Goal: Transaction & Acquisition: Purchase product/service

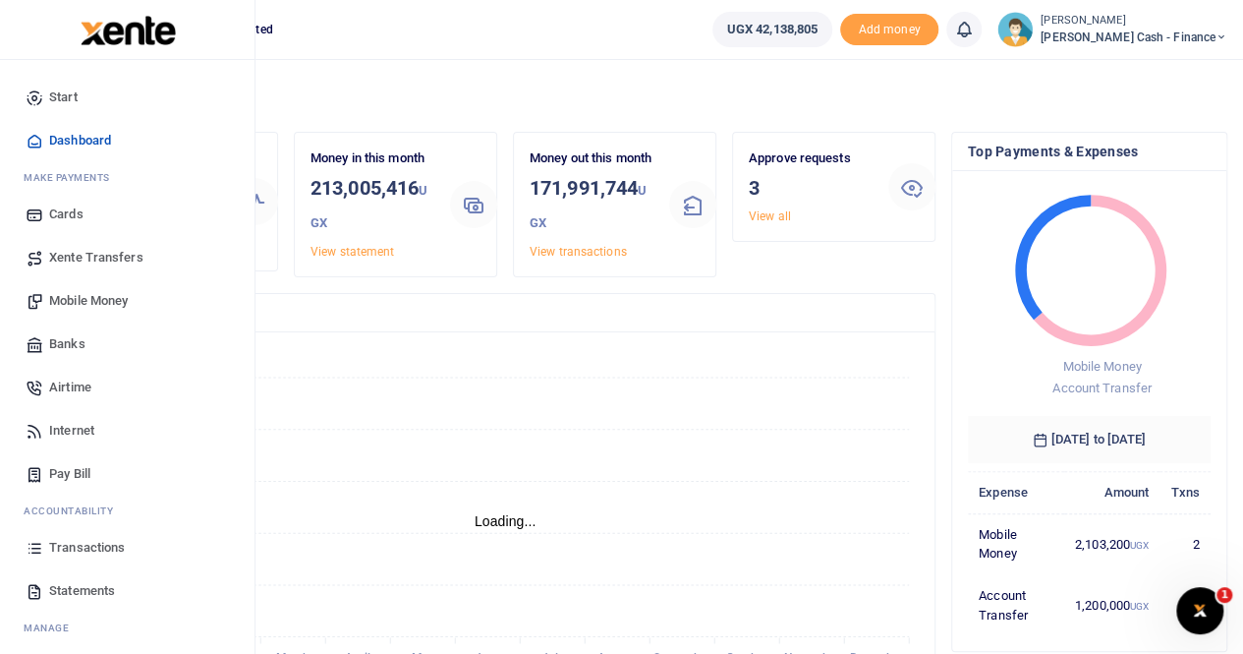
click at [79, 547] on span "Transactions" at bounding box center [87, 548] width 76 height 20
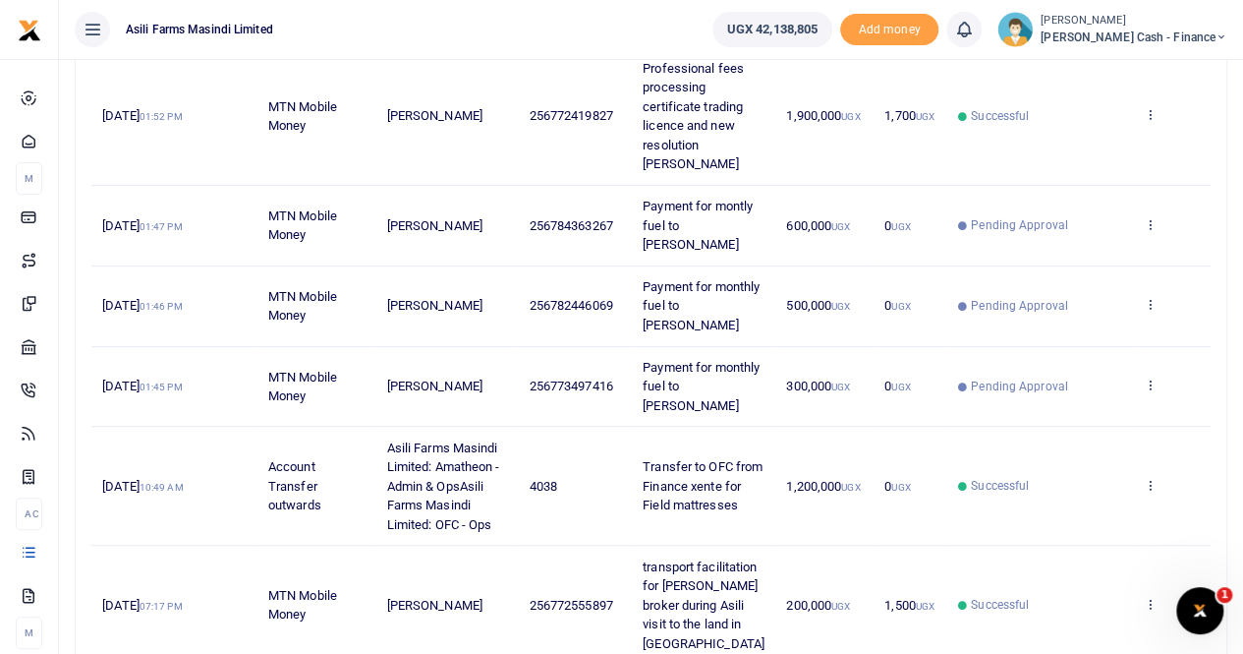
scroll to position [393, 0]
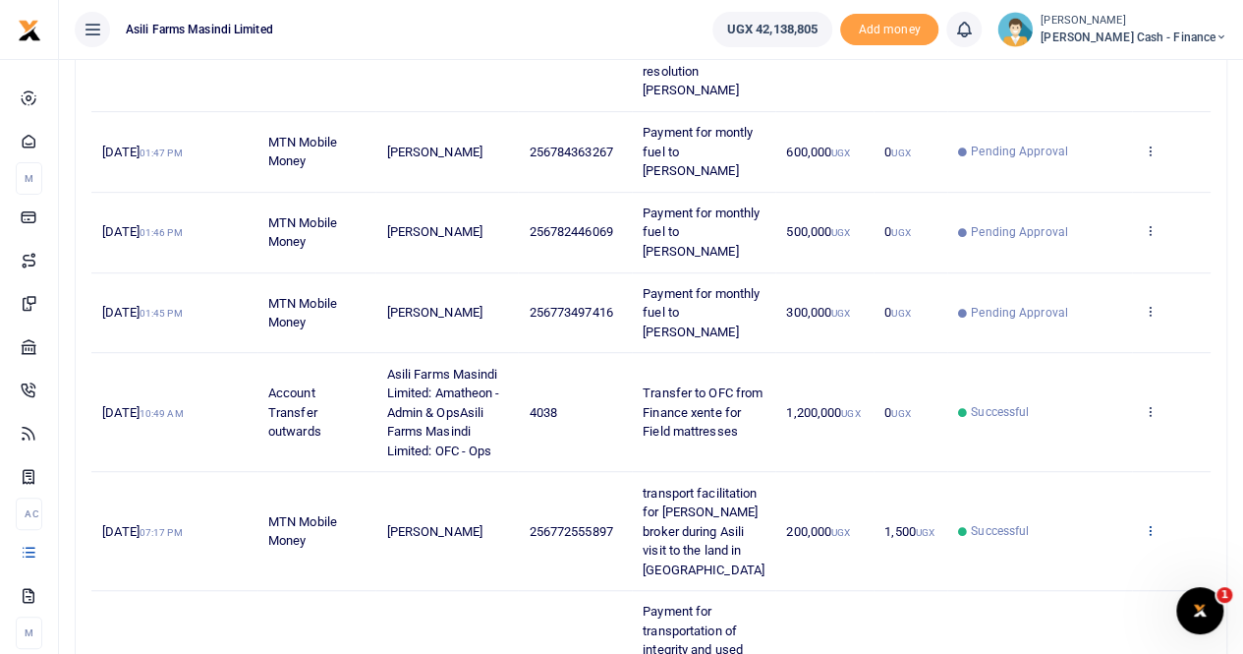
click at [1147, 523] on icon at bounding box center [1149, 530] width 13 height 14
click at [1084, 538] on link "View details" at bounding box center [1077, 542] width 155 height 28
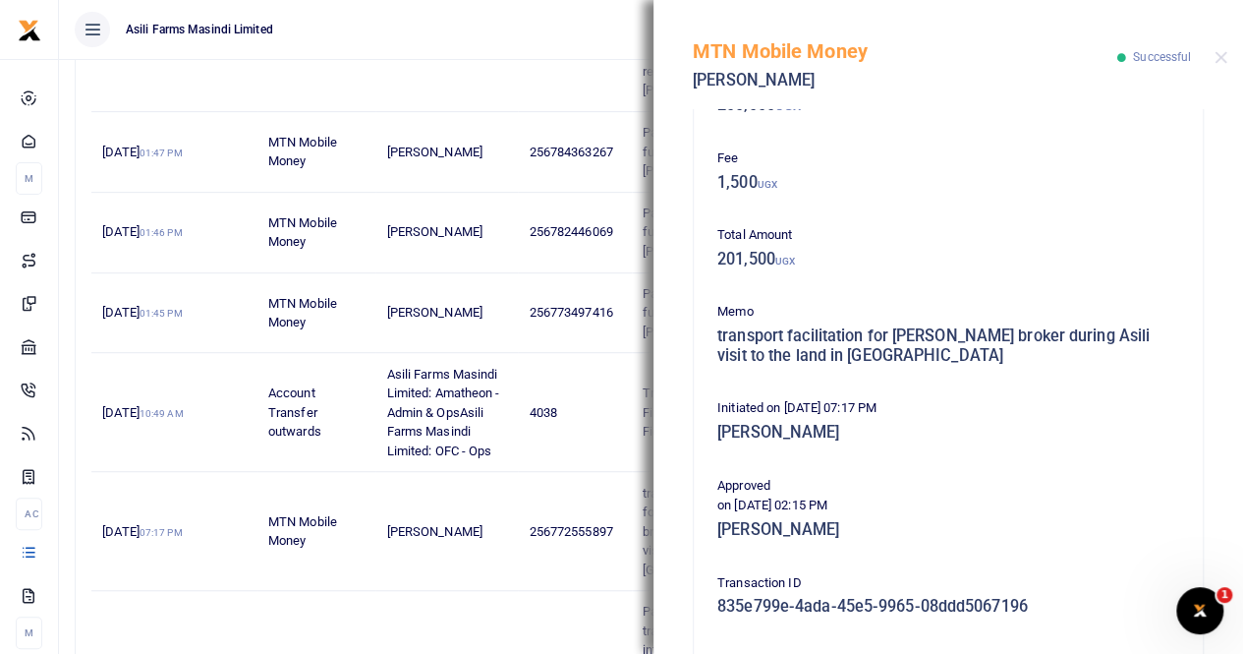
scroll to position [0, 0]
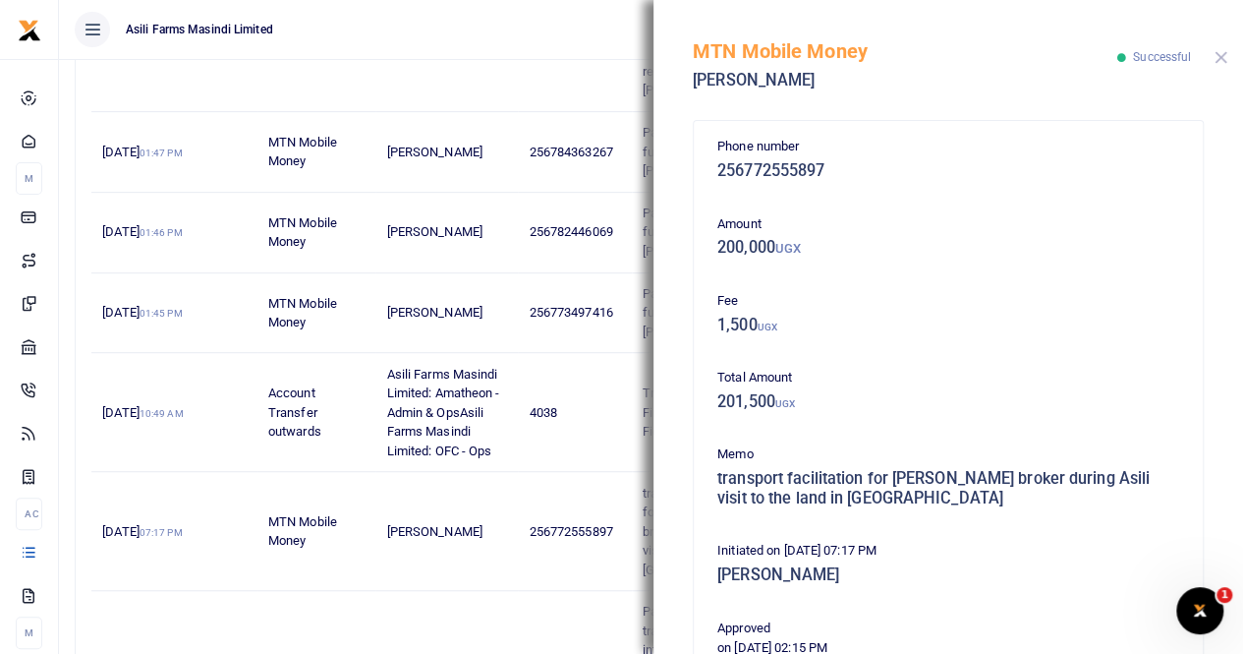
click at [1224, 52] on button "Close" at bounding box center [1221, 57] width 13 height 13
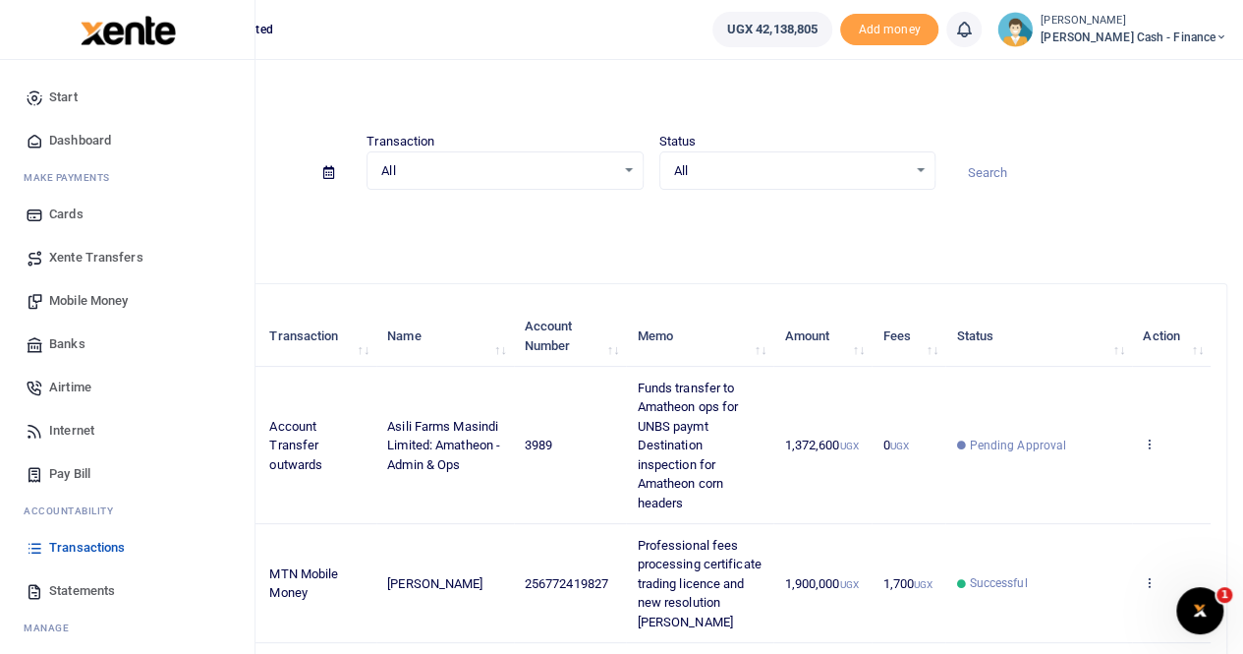
click at [75, 254] on span "Xente Transfers" at bounding box center [96, 258] width 94 height 20
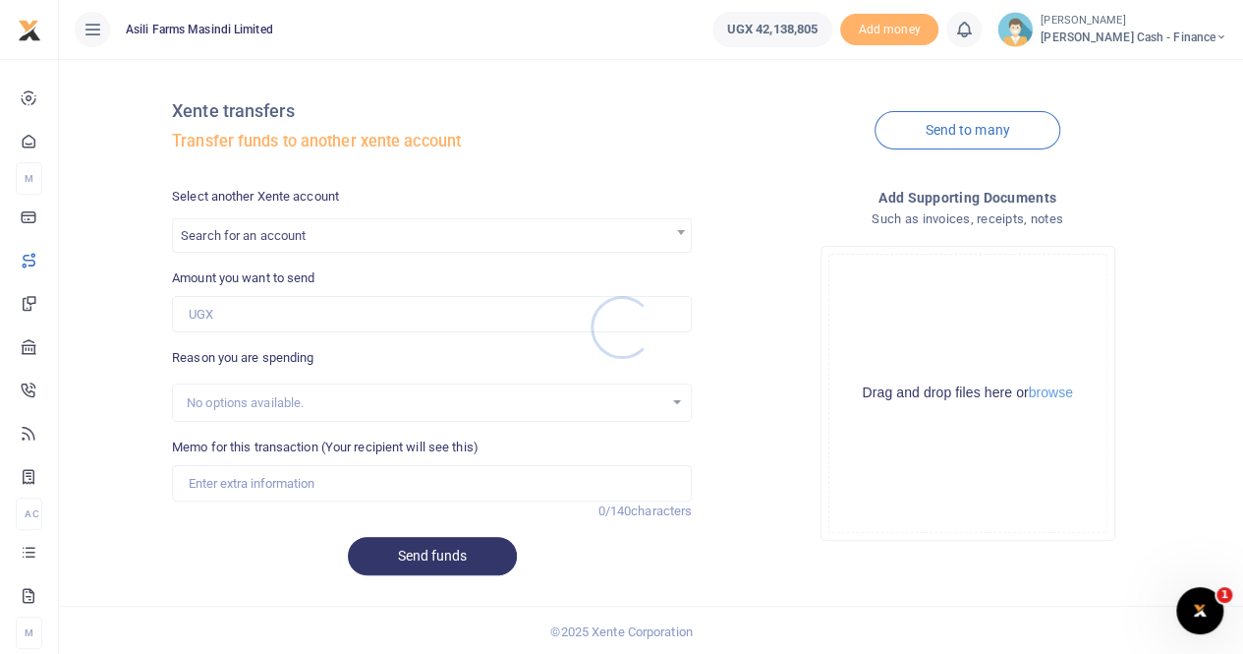
click at [286, 237] on div at bounding box center [621, 327] width 1243 height 654
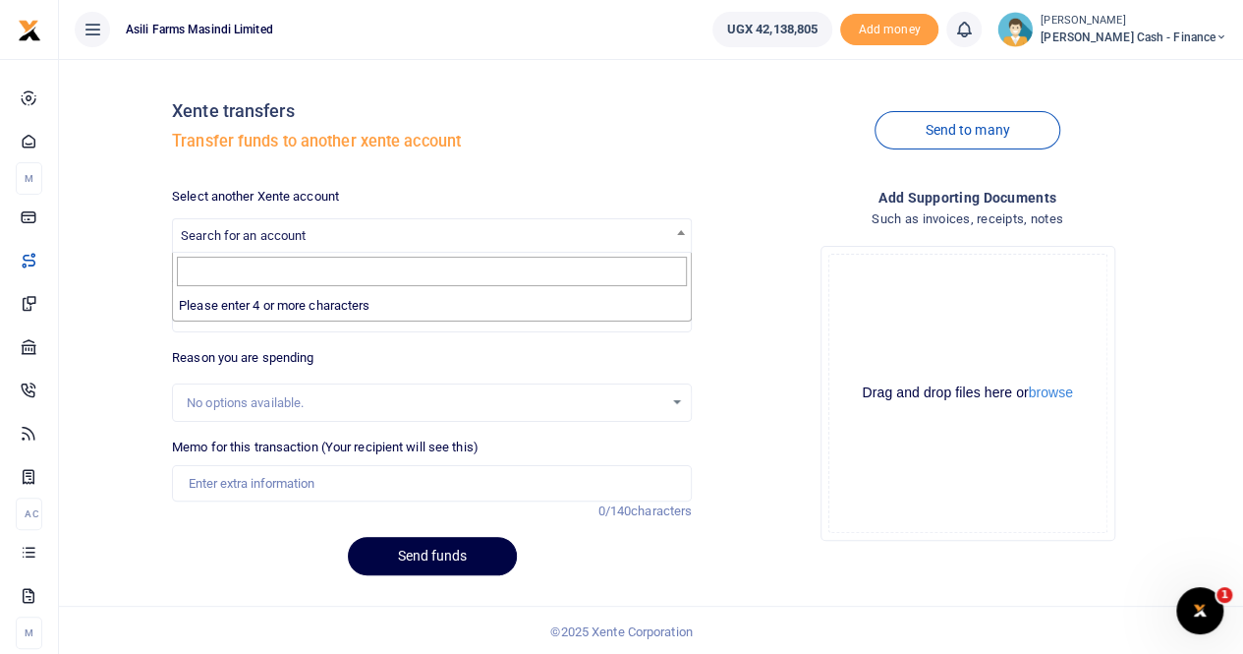
click at [281, 227] on span "Search for an account" at bounding box center [432, 234] width 518 height 30
type input "a"
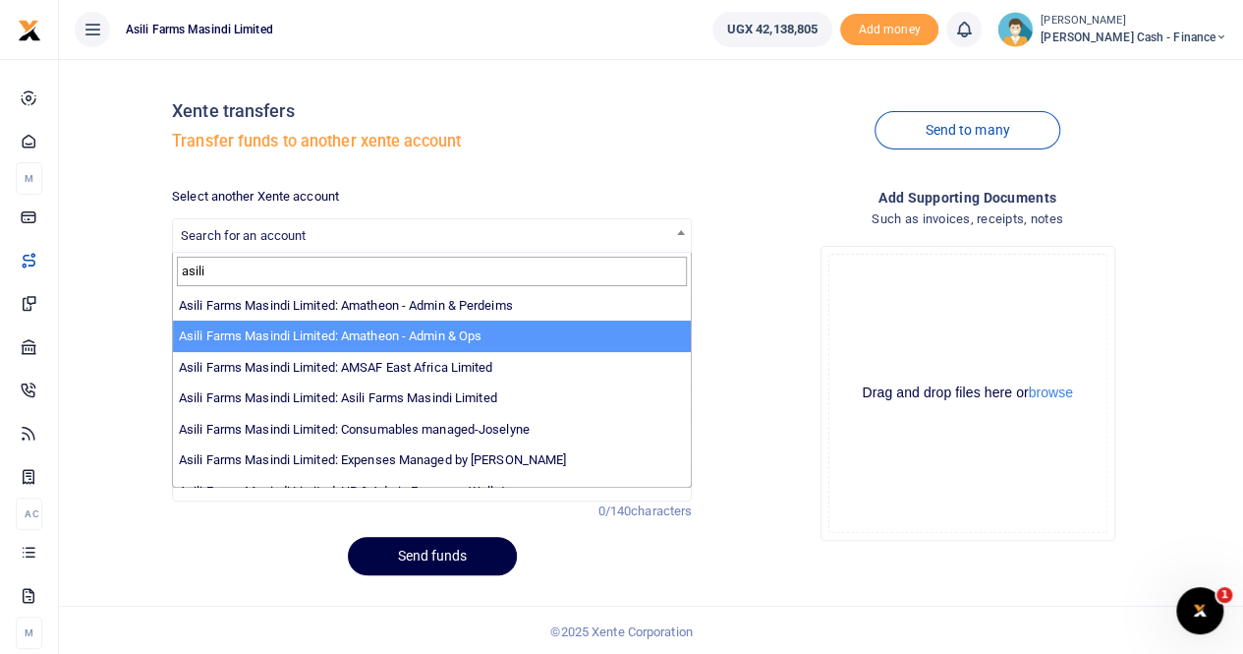
type input "asili"
select select "3989"
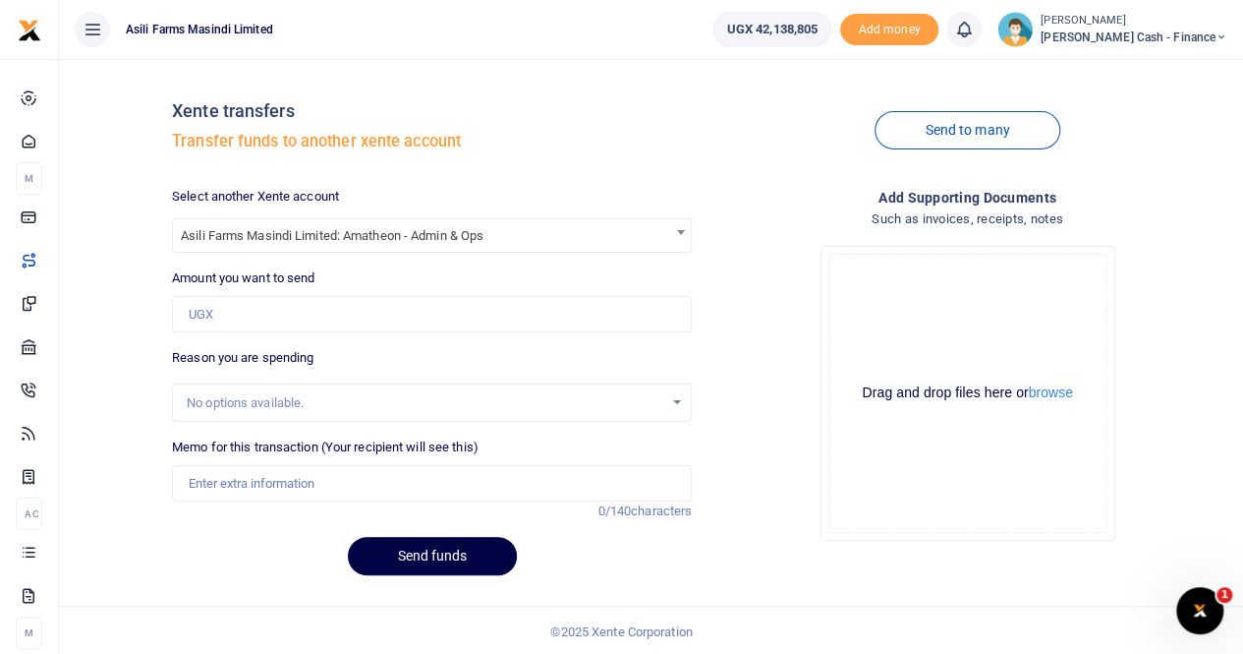
scroll to position [2, 0]
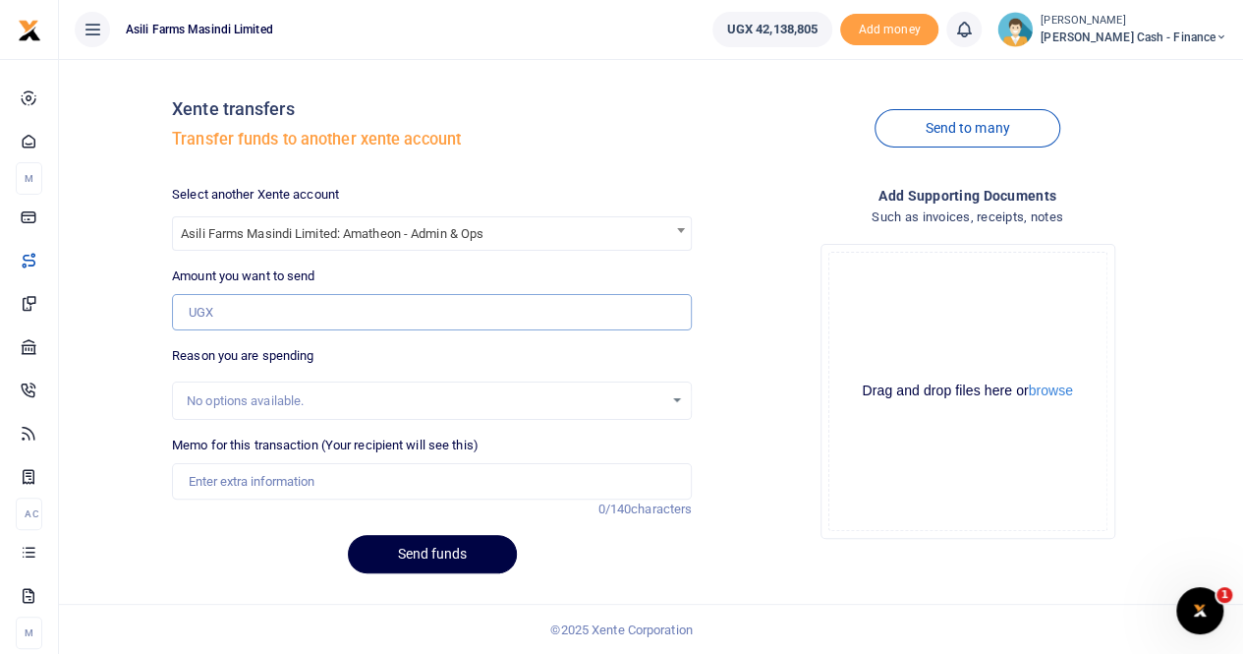
click at [267, 312] on input "Amount you want to send" at bounding box center [432, 312] width 520 height 37
type input "200,000"
click at [252, 483] on input "Memo for this transaction (Your recipient will see this)" at bounding box center [432, 481] width 520 height 37
drag, startPoint x: 252, startPoint y: 310, endPoint x: 151, endPoint y: 307, distance: 100.3
click at [151, 307] on div "Xente transfers Transfer funds to another xente account Send to many Select ano…" at bounding box center [651, 331] width 1169 height 516
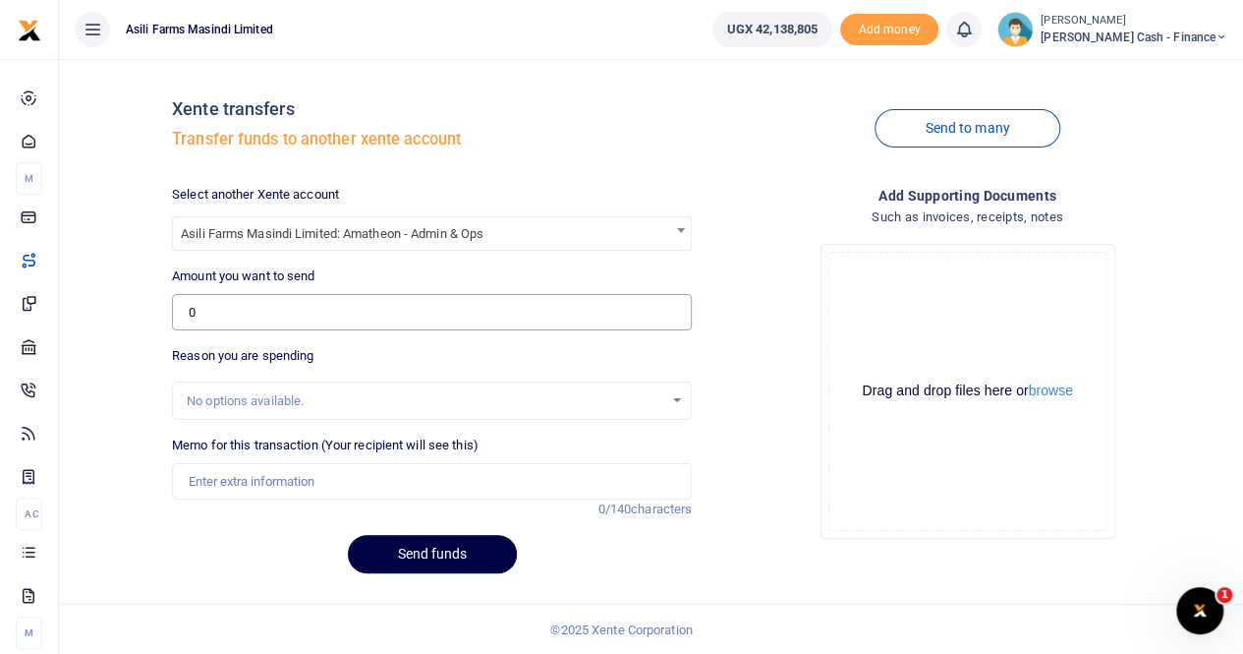
paste input "220,000"
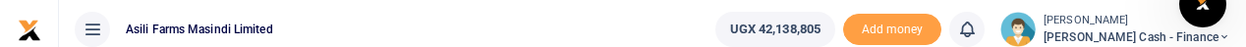
type input "220,000"
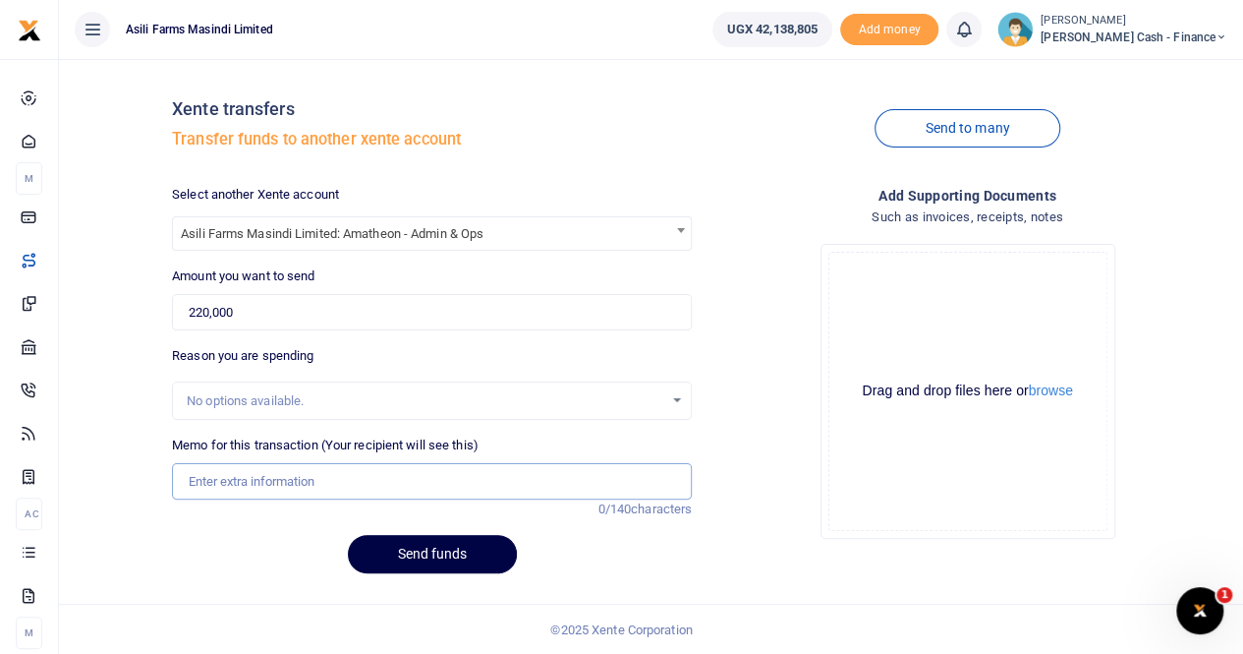
click at [227, 478] on input "Memo for this transaction (Your recipient will see this)" at bounding box center [432, 481] width 520 height 37
paste input "REPAIRING CLIFF SHOWER TAP."
click at [183, 473] on input "REPAIRING CLIFF SHOWER TAP." at bounding box center [432, 481] width 520 height 37
click at [1051, 393] on button "browse" at bounding box center [1051, 390] width 44 height 15
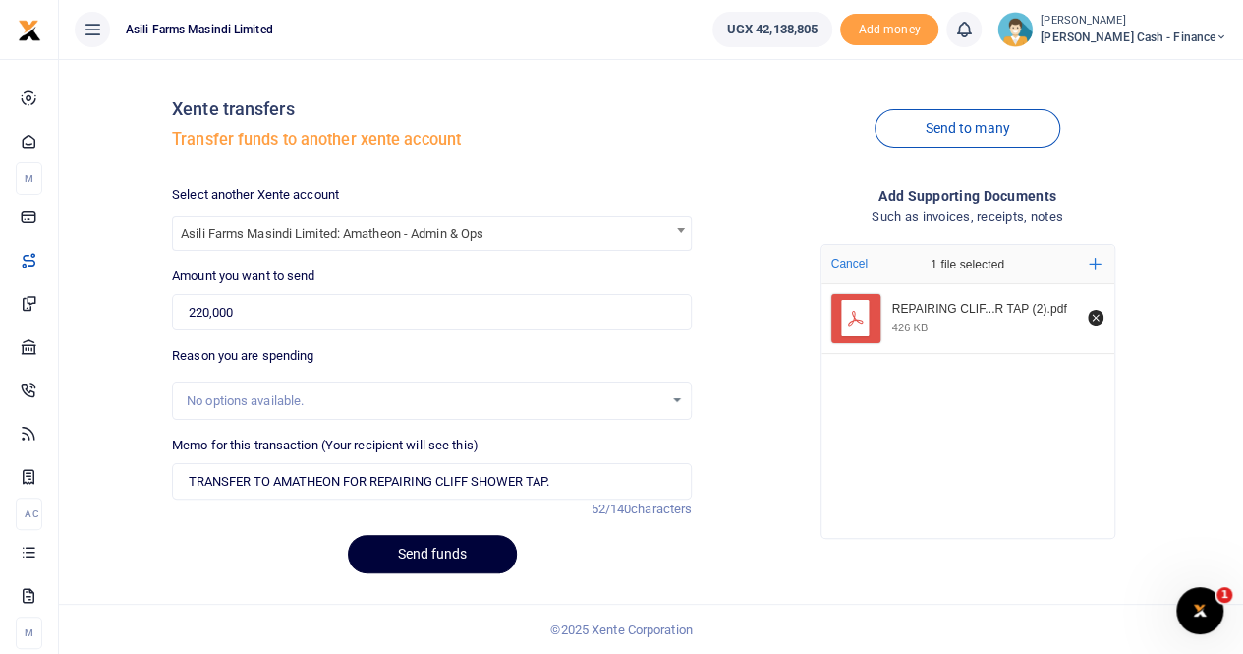
click at [432, 550] on button "Send funds" at bounding box center [432, 554] width 169 height 38
click at [570, 485] on input "TRANSFER TO AMATHEON FOR REPAIRING CLIFF SHOWER TAP." at bounding box center [432, 481] width 520 height 37
type input "TRANSFER TO AMATHEON FOR REPAIRING CLIFF SHOWER TAP"
click at [445, 559] on button "Send funds" at bounding box center [432, 554] width 169 height 38
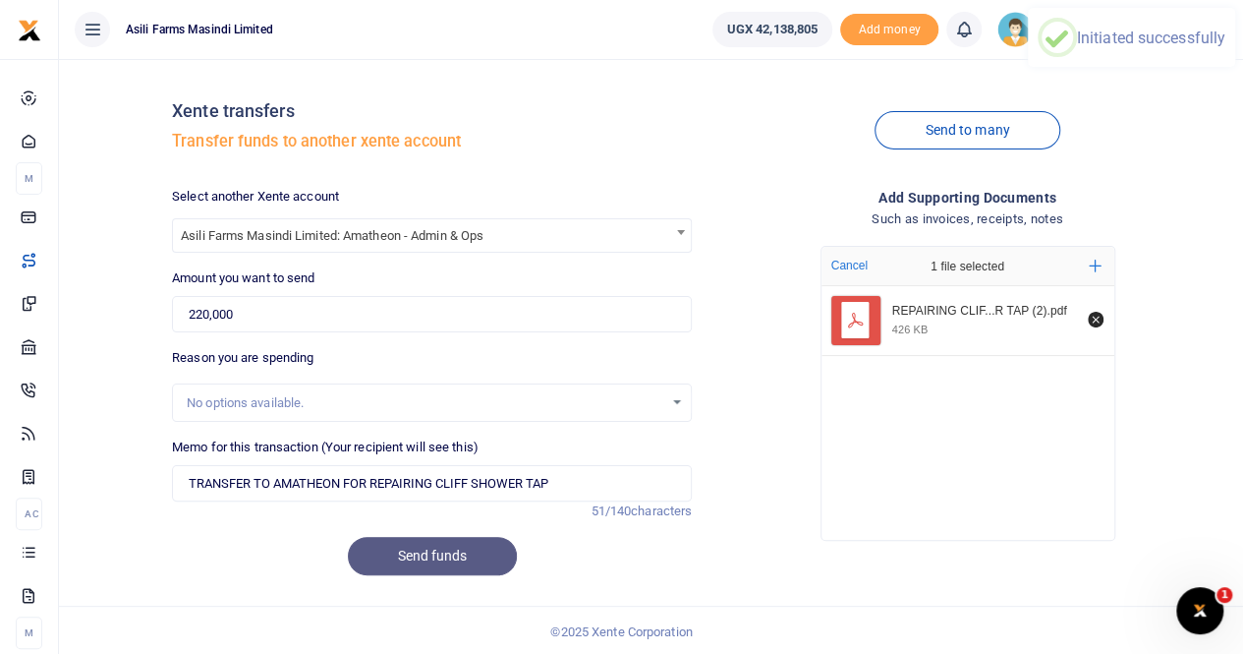
scroll to position [0, 0]
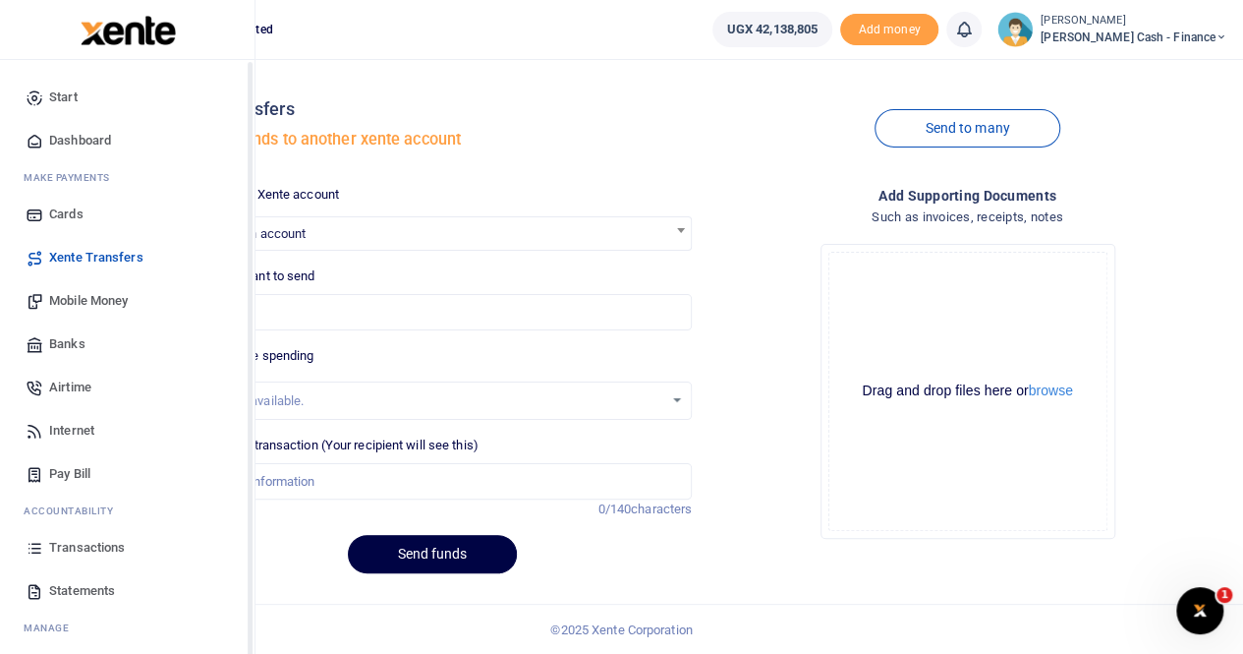
click at [79, 296] on span "Mobile Money" at bounding box center [88, 301] width 79 height 20
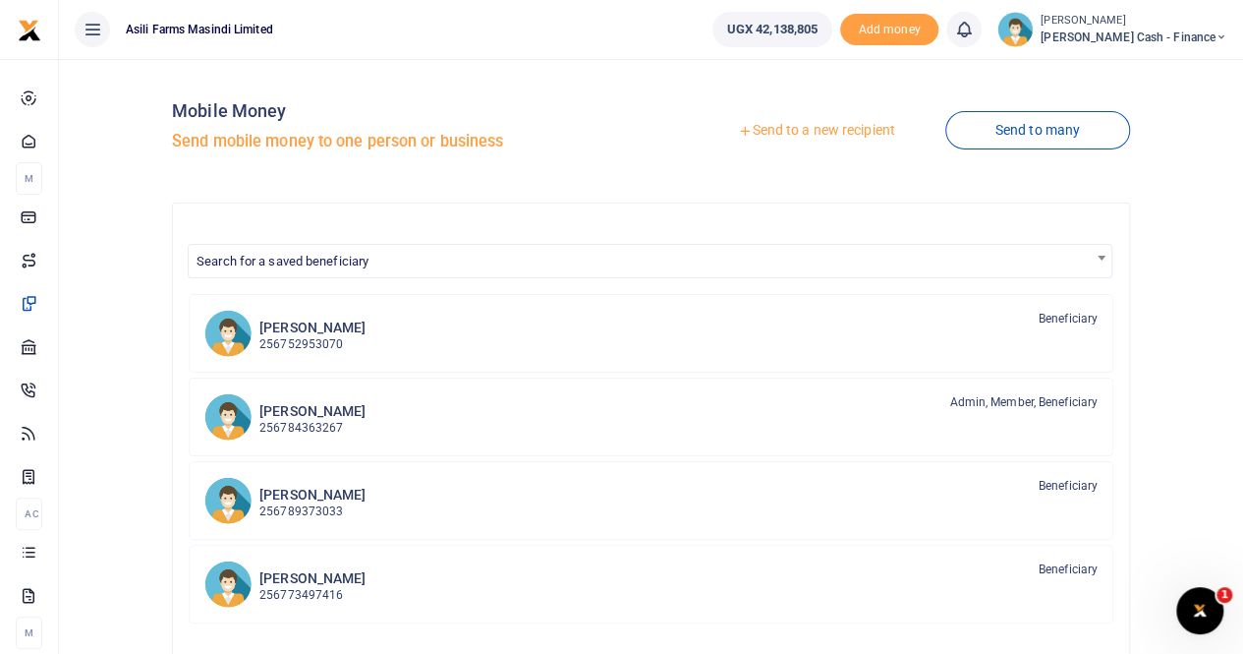
click at [779, 127] on link "Send to a new recipient" at bounding box center [816, 130] width 257 height 35
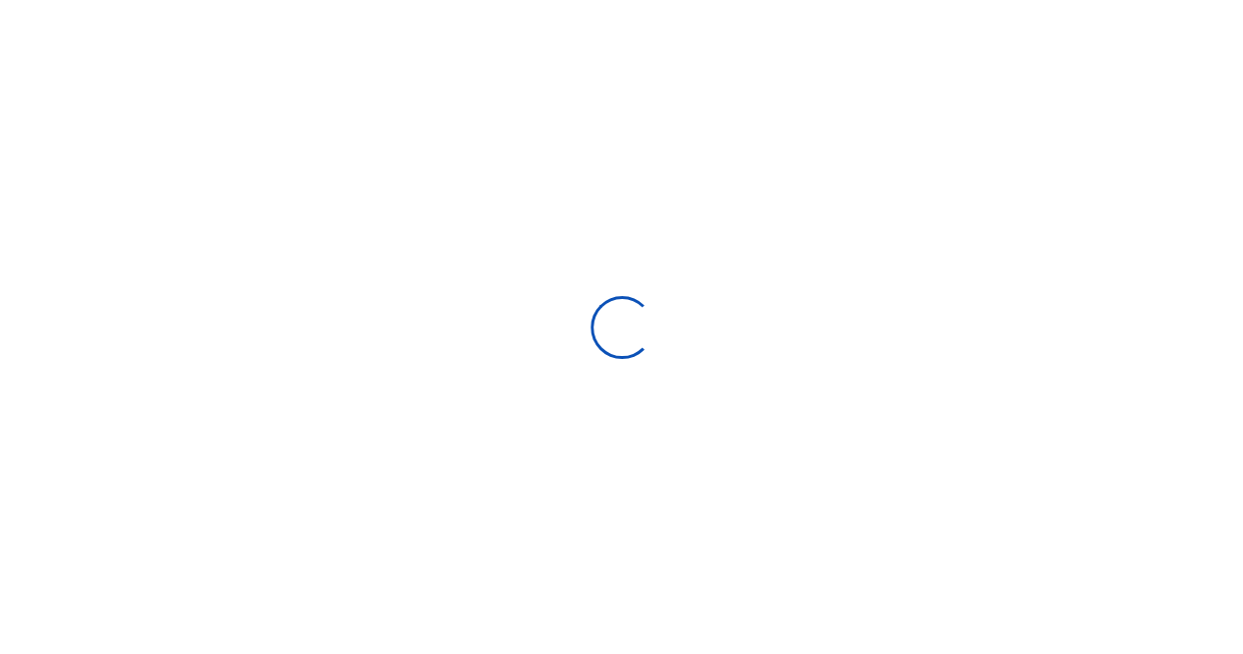
select select
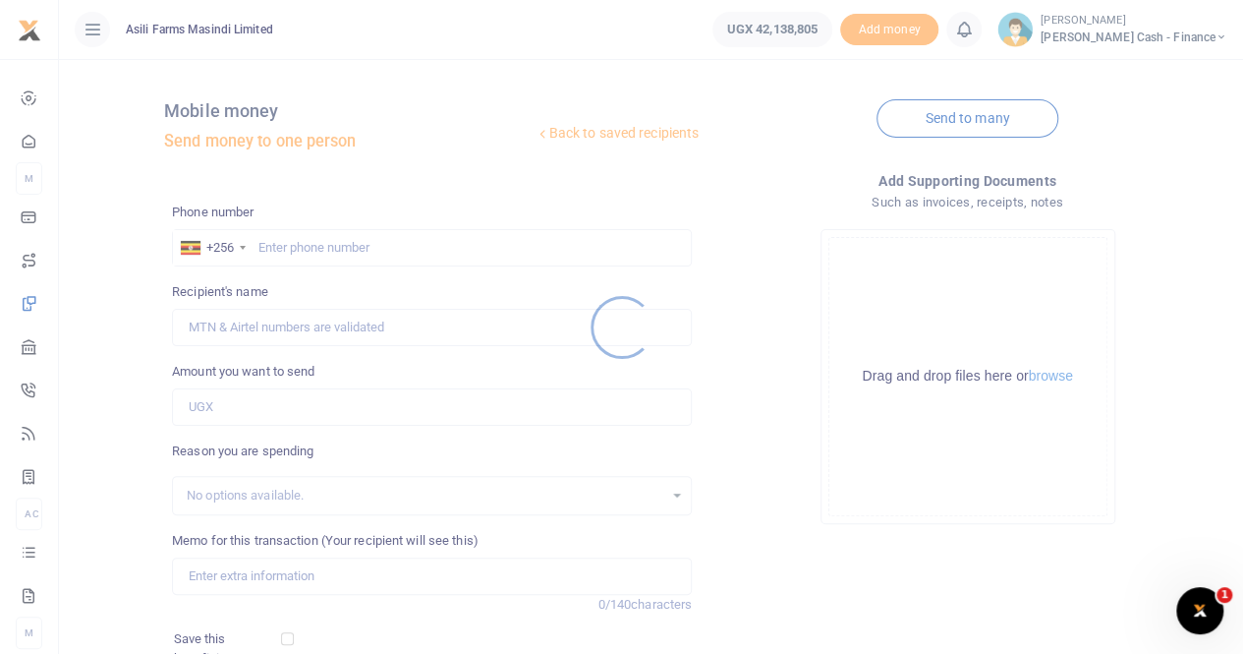
click at [267, 242] on div at bounding box center [621, 327] width 1243 height 654
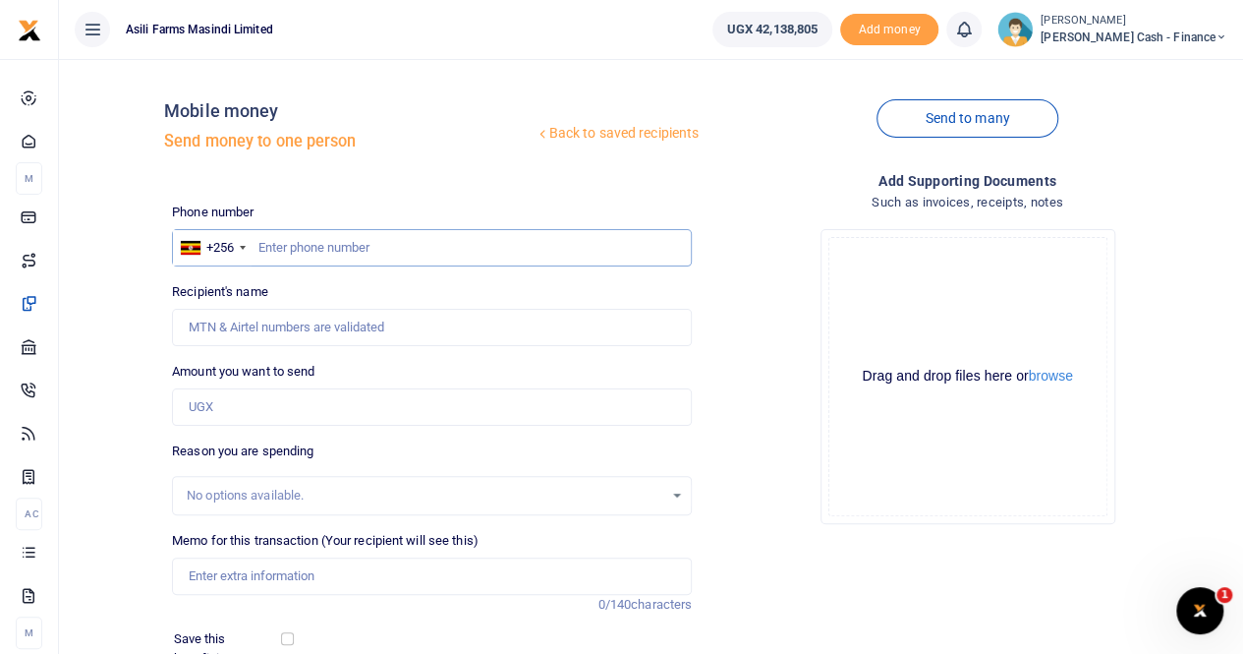
click at [262, 242] on input "text" at bounding box center [432, 247] width 520 height 37
paste input "752 426662"
type input "752 426662"
click at [236, 331] on input "Recipient's name" at bounding box center [432, 327] width 520 height 37
click at [248, 319] on input "Recipient's name" at bounding box center [432, 327] width 520 height 37
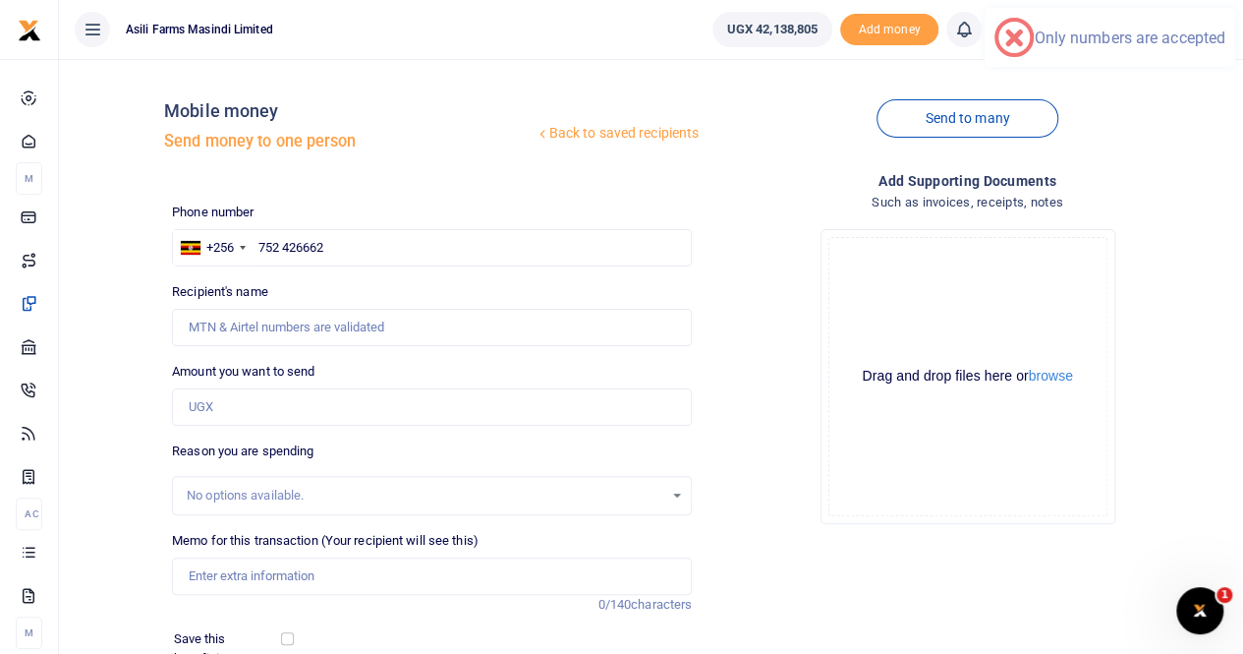
click at [206, 500] on div "No options available." at bounding box center [425, 495] width 477 height 20
click at [228, 396] on input "Amount you want to send" at bounding box center [432, 406] width 520 height 37
click at [1058, 372] on button "browse" at bounding box center [1051, 376] width 44 height 15
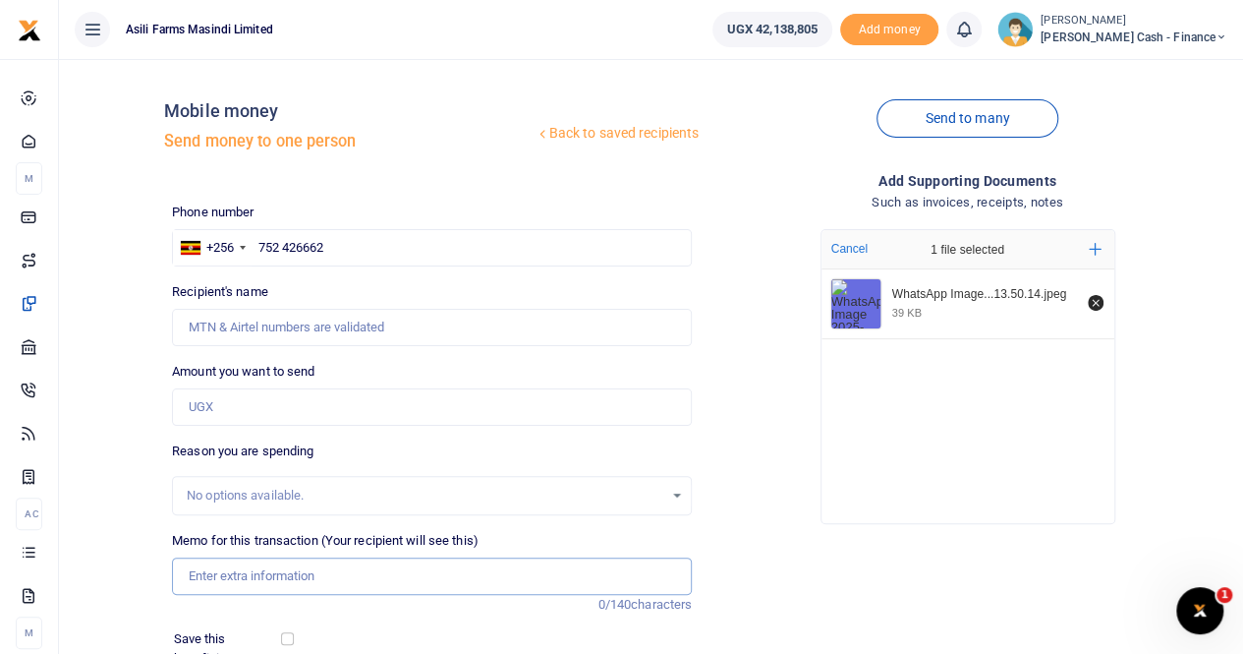
click at [236, 574] on input "Memo for this transaction (Your recipient will see this)" at bounding box center [432, 575] width 520 height 37
type input "t"
type input "Tyre repairs for Philips vehicle UBQ 3605 to city tyres"
click at [242, 398] on input "Amount you want to send" at bounding box center [432, 406] width 520 height 37
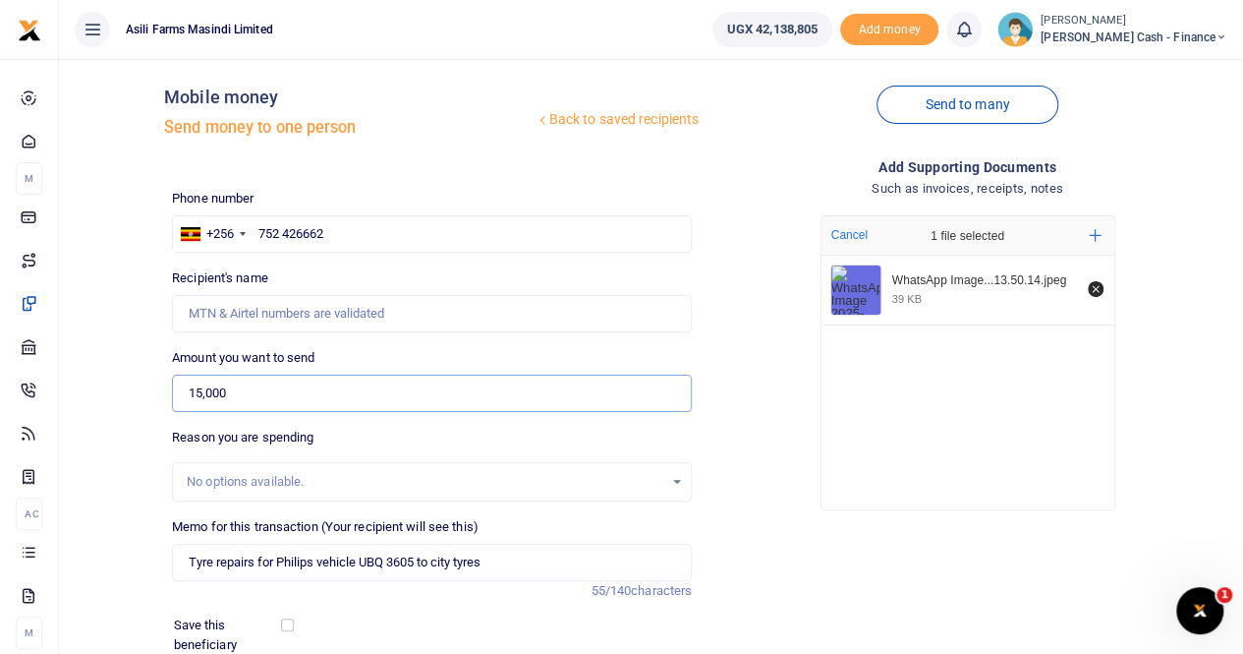
scroll to position [98, 0]
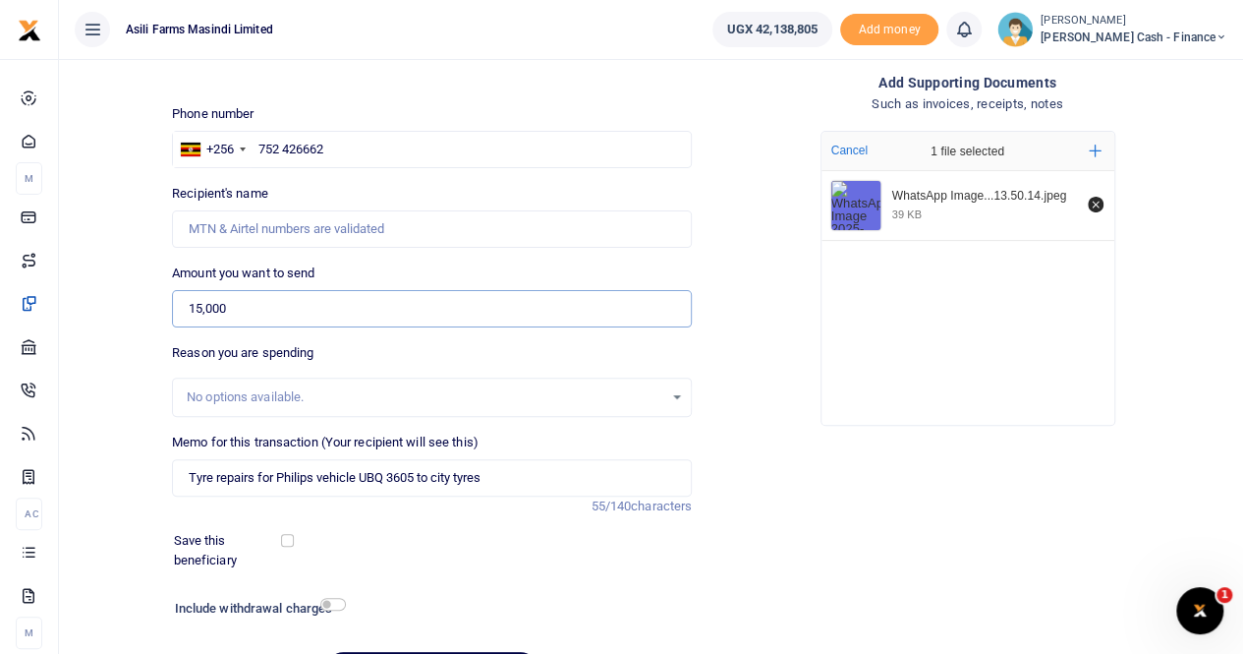
type input "15,000"
click at [187, 471] on input "Tyre repairs for Philips vehicle UBQ 3605 to city tyres" at bounding box center [432, 477] width 520 height 37
click at [271, 479] on input "Payment for Tyre repairs for Philips vehicle UBQ 3605 to city tyres" at bounding box center [432, 477] width 520 height 37
click at [591, 477] on input "Payment for Tyre repairs for Philips vehicle UBQ 3605 to city tyres" at bounding box center [432, 477] width 520 height 37
click at [542, 481] on input "Payment for Tyre repairs for Philips vehicle UBQ 3605 to city tyres" at bounding box center [432, 477] width 520 height 37
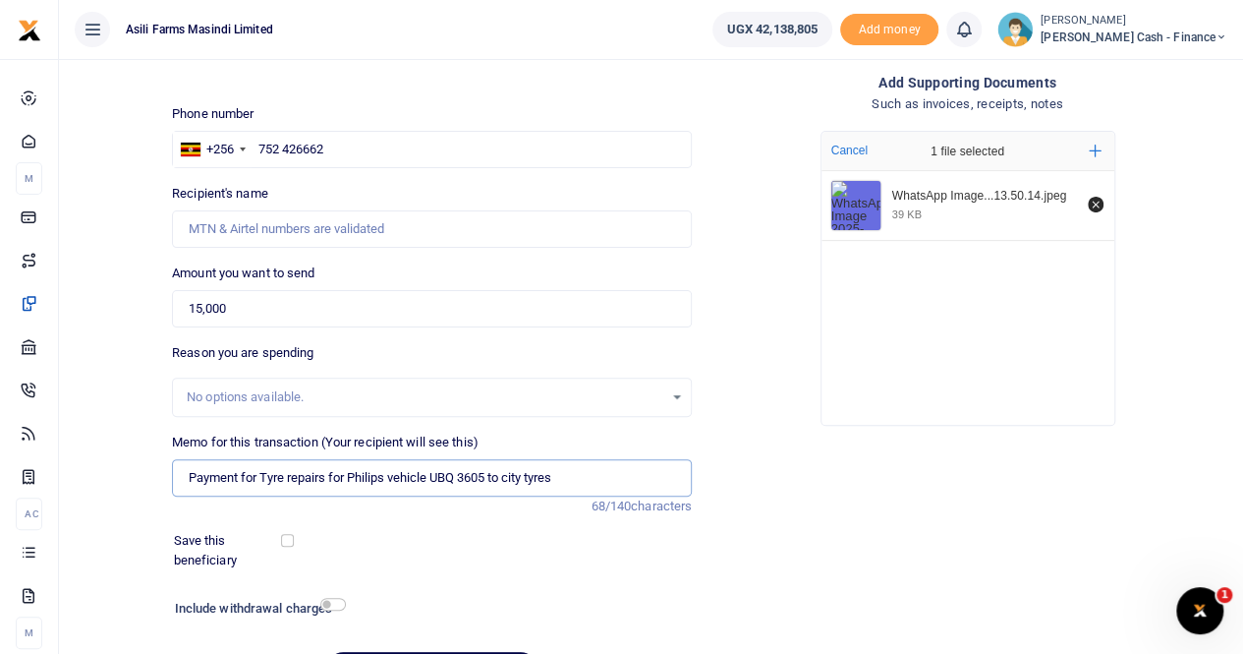
click at [564, 478] on input "Payment for Tyre repairs for Philips vehicle UBQ 3605 to city tyres" at bounding box center [432, 477] width 520 height 37
click at [287, 475] on input "Payment for Tyre repairs for Philips vehicle UBQ 3605 to city tyres" at bounding box center [432, 477] width 520 height 37
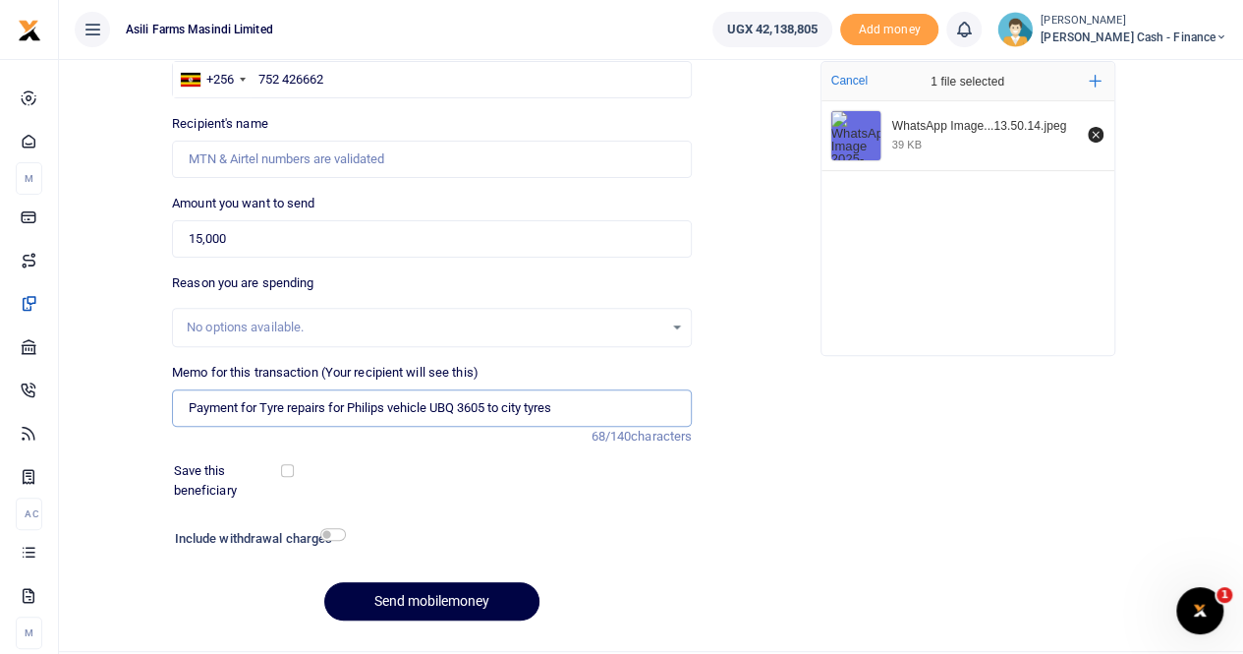
scroll to position [214, 0]
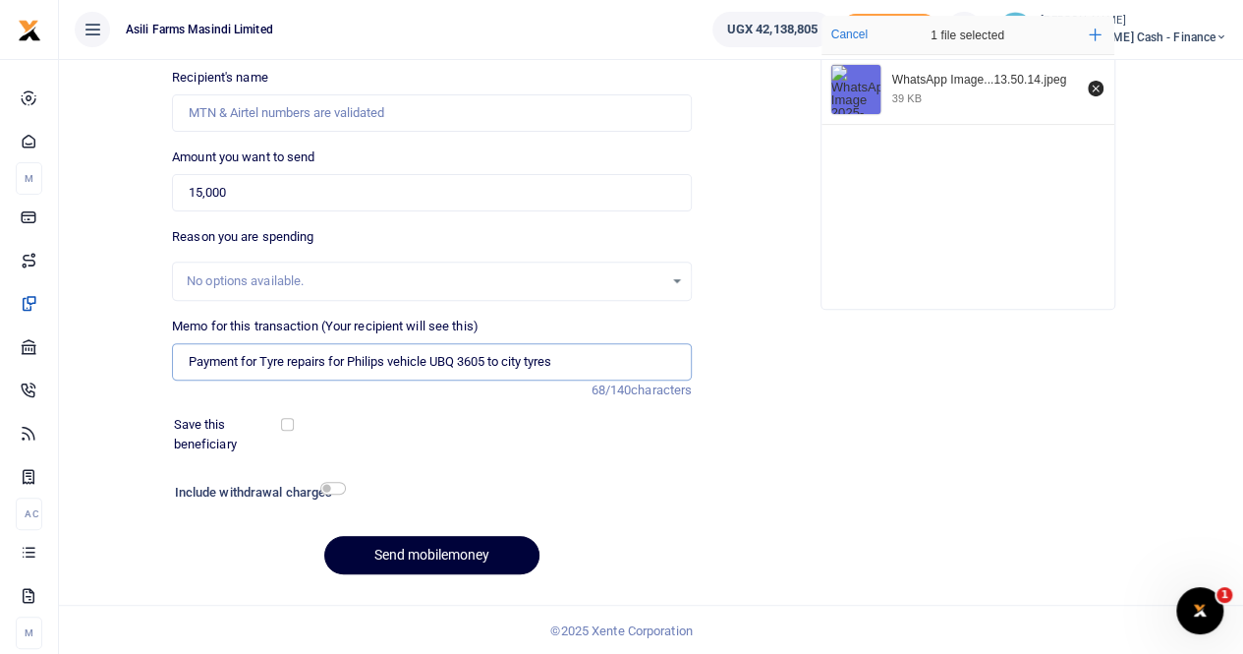
type input "Payment for Tyre repairs for Philips vehicle UBQ 3605 to city tyres"
click at [417, 542] on button "Send mobilemoney" at bounding box center [431, 555] width 215 height 38
click at [249, 194] on input "15,000" at bounding box center [432, 192] width 520 height 37
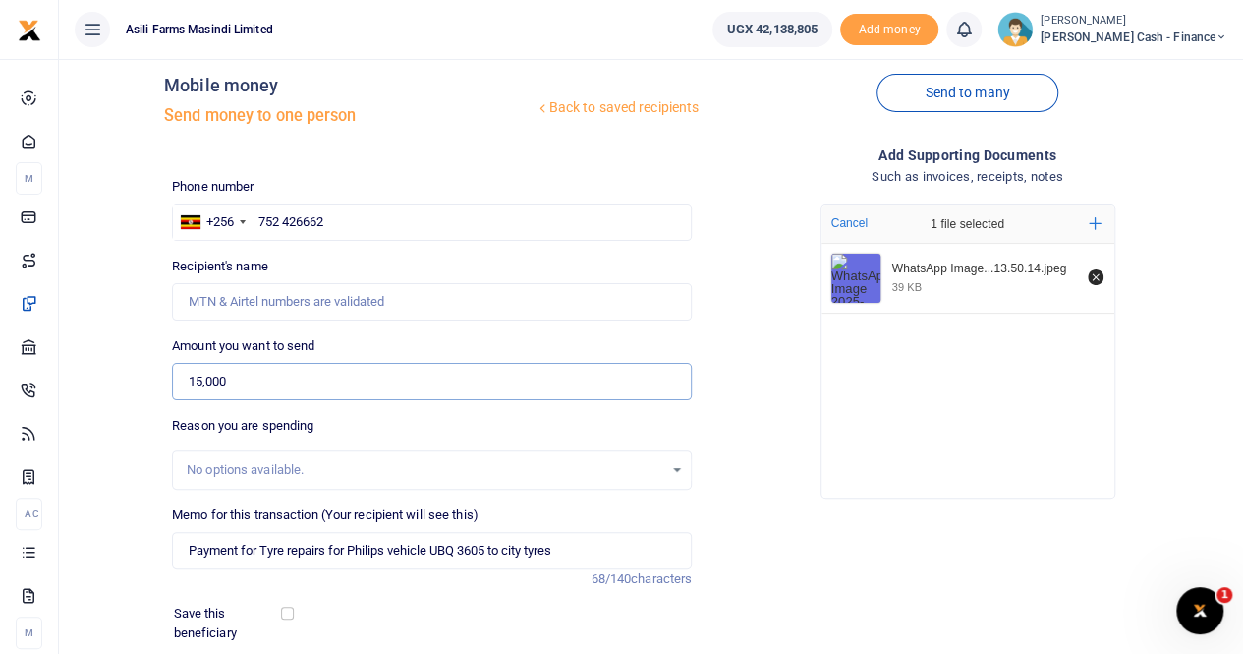
scroll to position [18, 0]
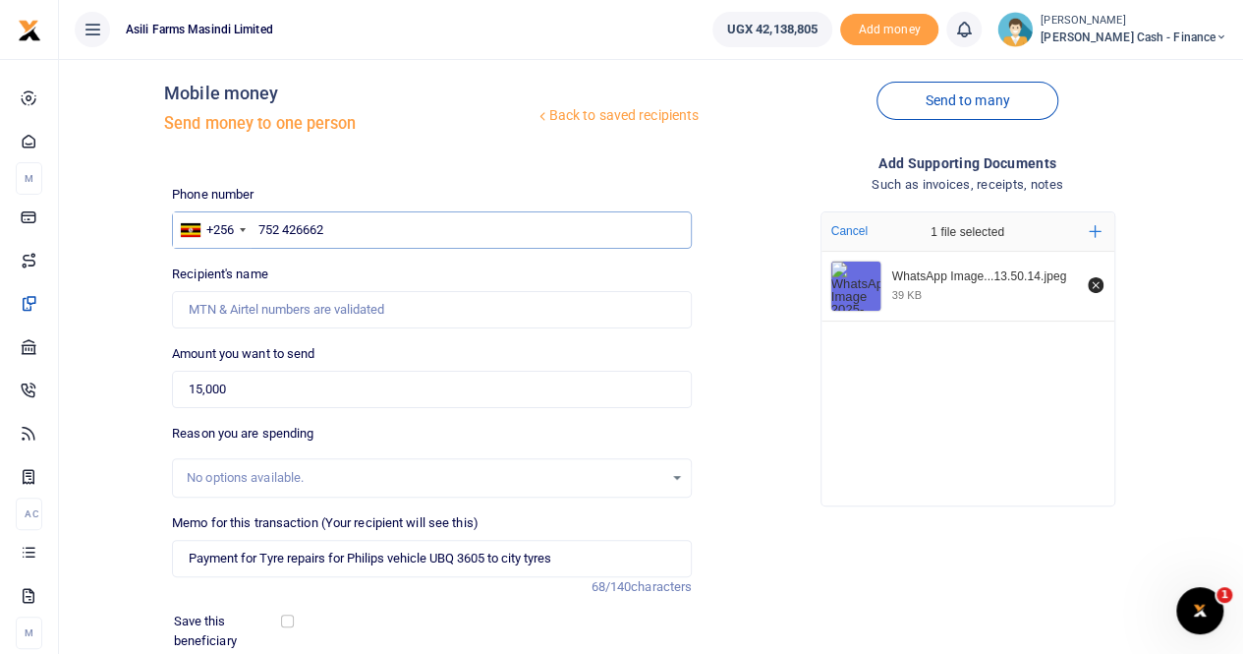
drag, startPoint x: 373, startPoint y: 228, endPoint x: 258, endPoint y: 231, distance: 115.0
click at [258, 231] on input "752 426662" at bounding box center [432, 229] width 520 height 37
type input "0752426662"
type input "Sisye Mubakali"
type input "0752426662"
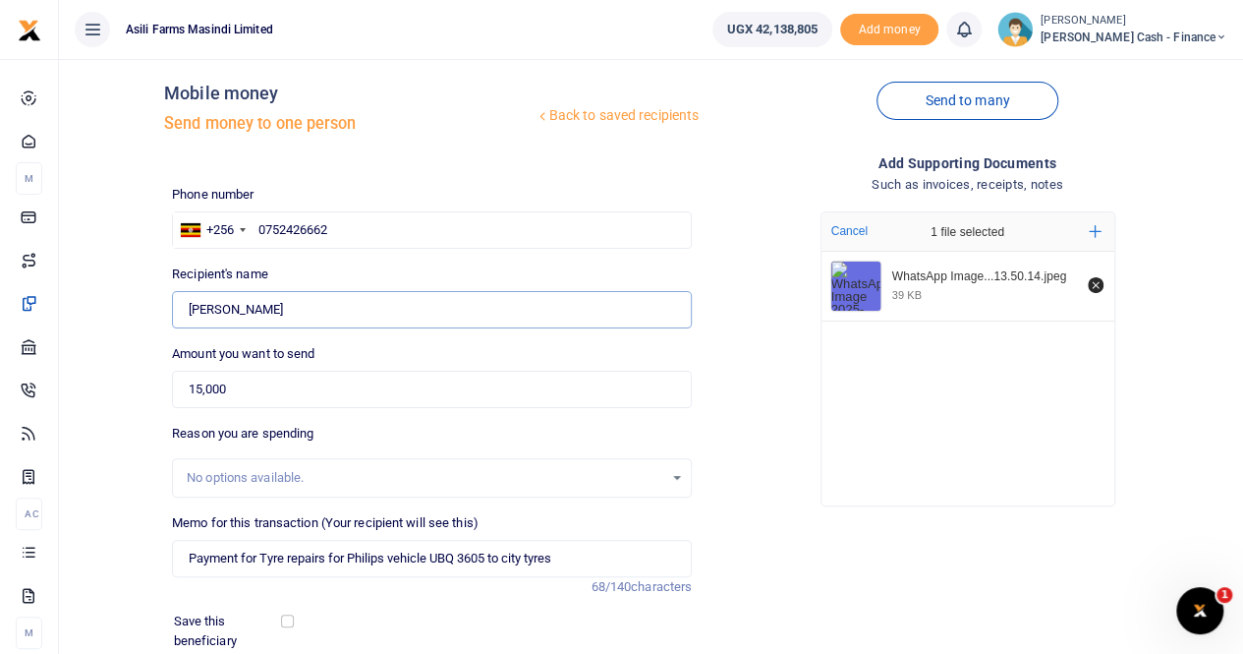
click at [275, 310] on input "Found" at bounding box center [432, 309] width 520 height 37
drag, startPoint x: 364, startPoint y: 234, endPoint x: 222, endPoint y: 227, distance: 141.7
click at [220, 230] on div "+256 Uganda +256 0752426662" at bounding box center [432, 229] width 520 height 37
click at [291, 227] on input "text" at bounding box center [432, 229] width 520 height 37
paste input "752 426662"
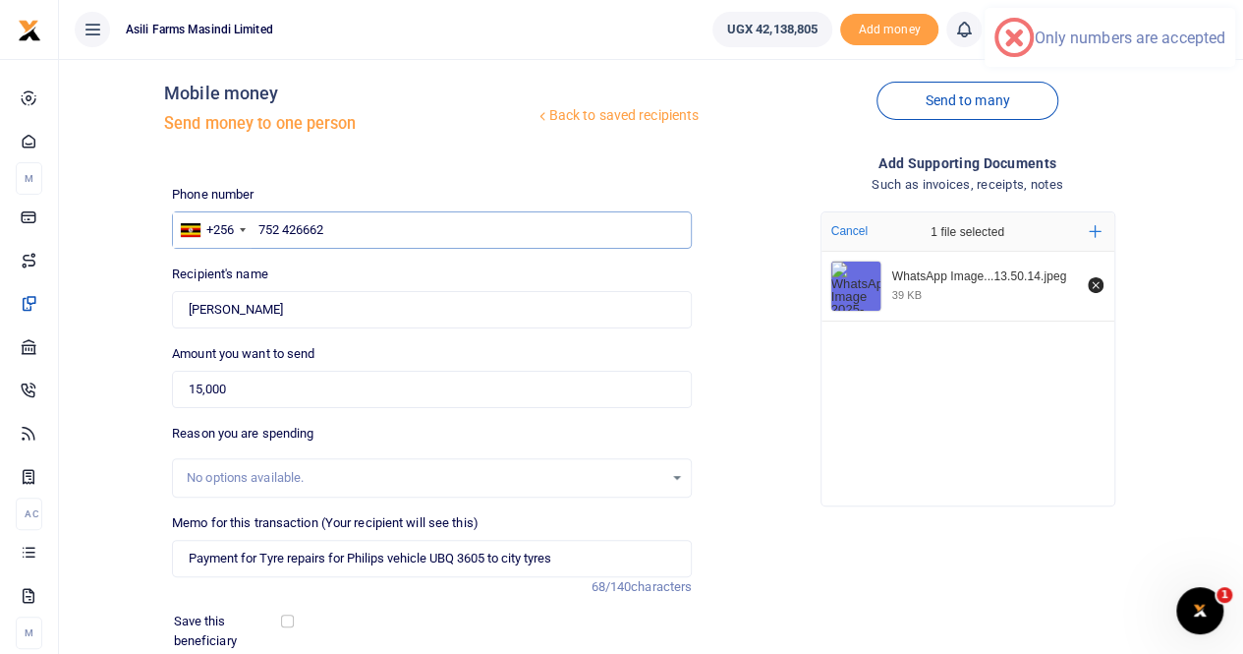
click at [279, 227] on input "752 426662" at bounding box center [432, 229] width 520 height 37
click at [285, 226] on input "752 426662" at bounding box center [432, 229] width 520 height 37
click at [256, 231] on input "752426662" at bounding box center [432, 229] width 520 height 37
click at [255, 225] on input "752426662" at bounding box center [432, 229] width 520 height 37
click at [352, 229] on input "752426662" at bounding box center [432, 229] width 520 height 37
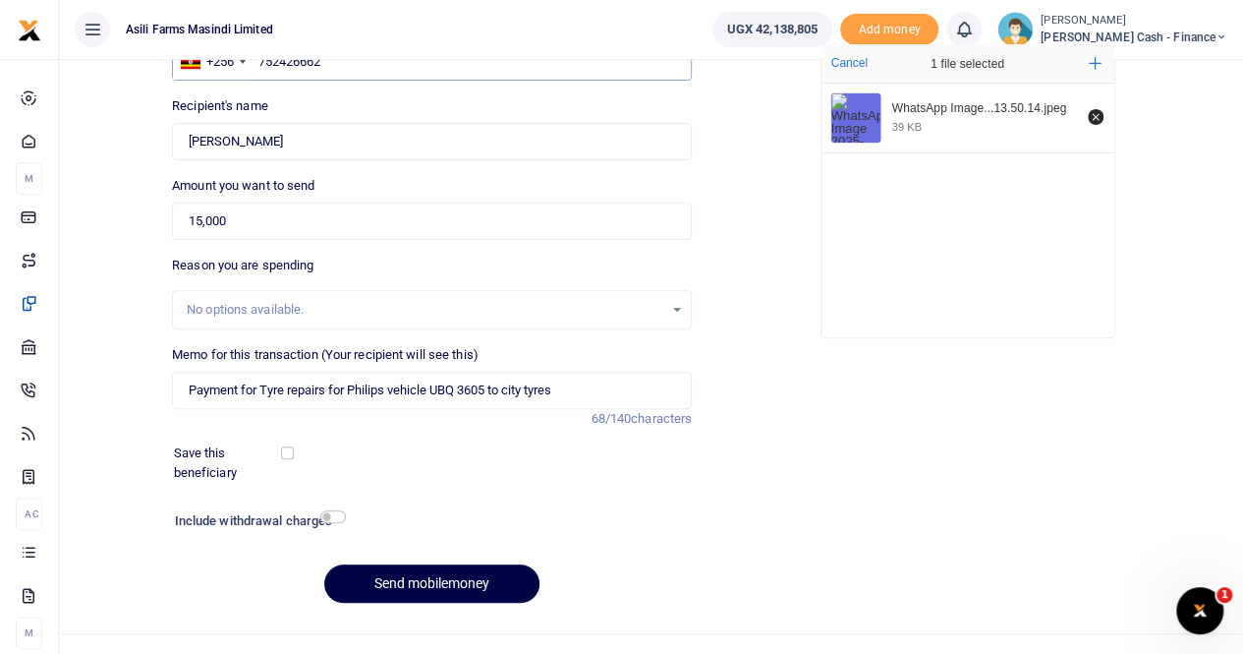
scroll to position [214, 0]
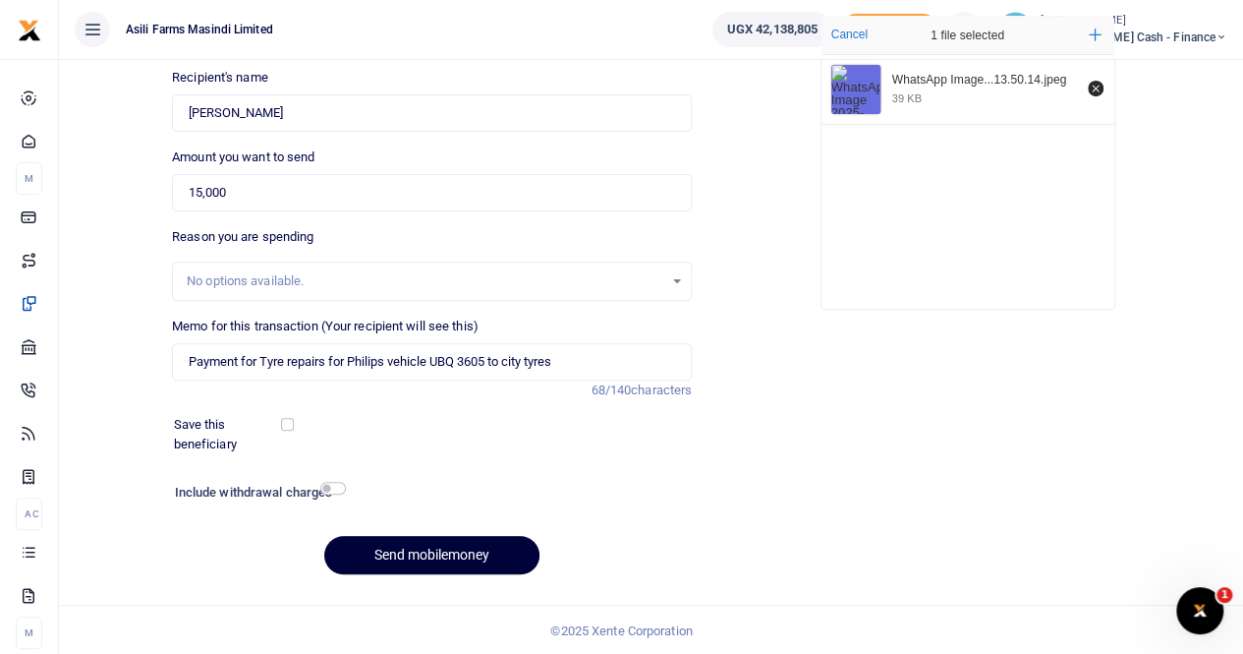
type input "752426662"
click at [393, 547] on button "Send mobilemoney" at bounding box center [431, 555] width 215 height 38
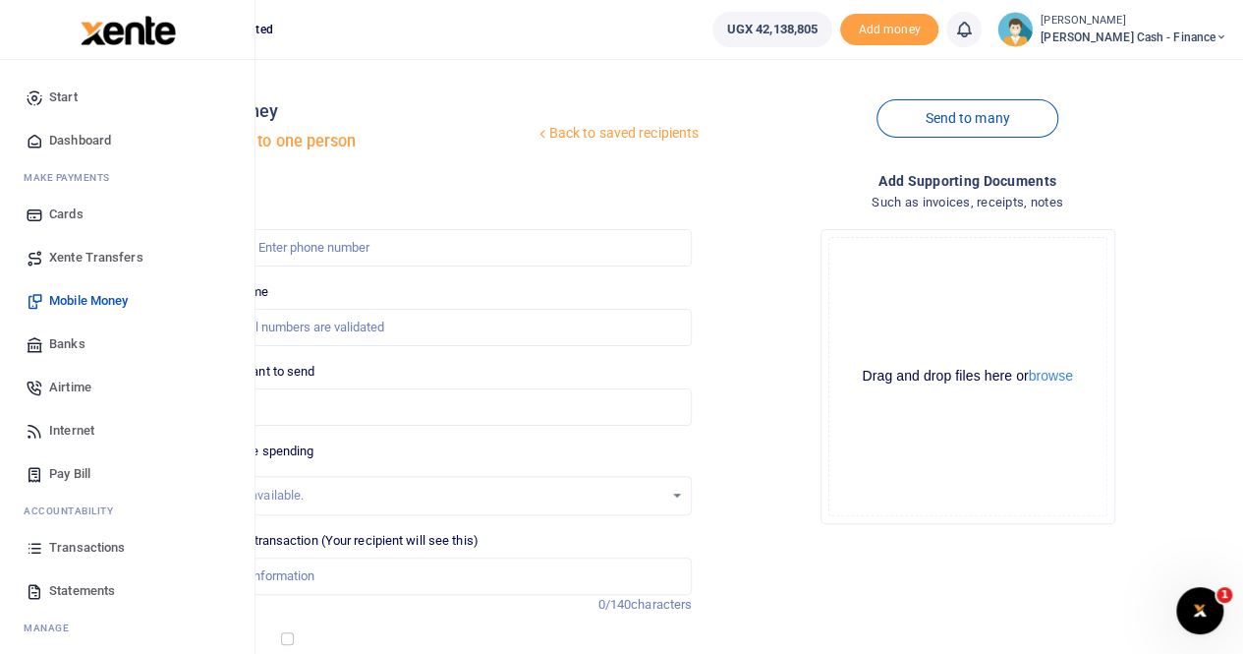
click at [89, 584] on span "Statements" at bounding box center [82, 591] width 66 height 20
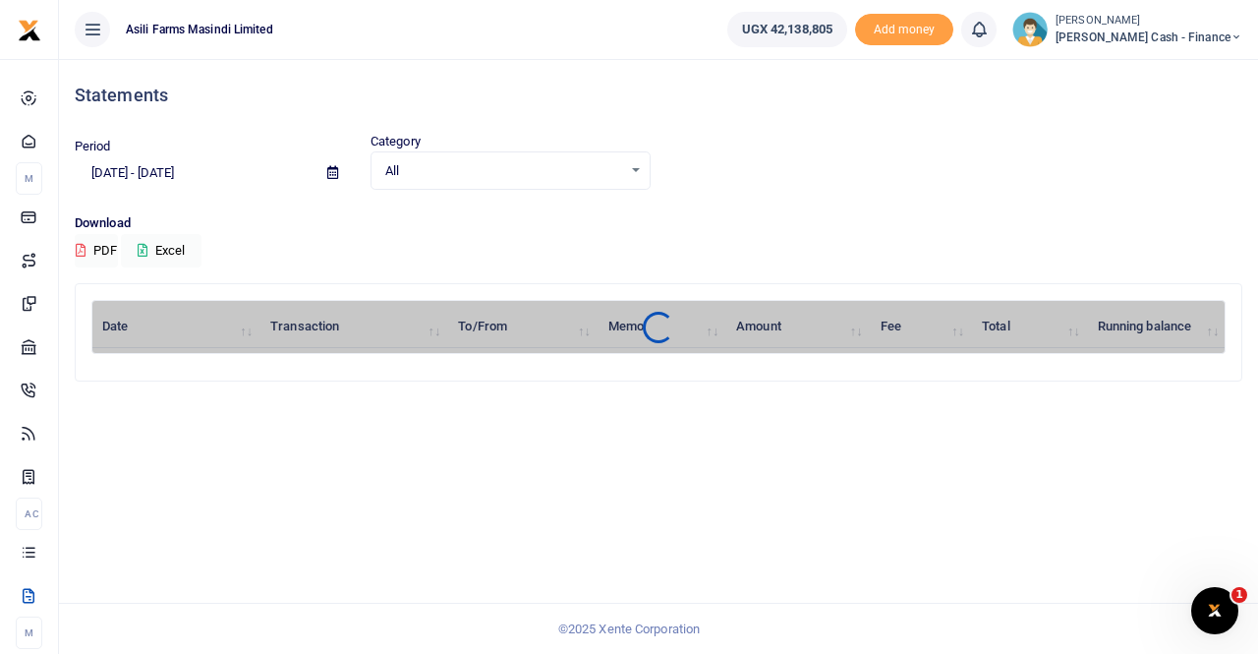
click at [1144, 38] on span "Petty Cash - Finance" at bounding box center [1148, 38] width 187 height 18
click at [1154, 58] on link "Switch accounts" at bounding box center [1101, 72] width 155 height 28
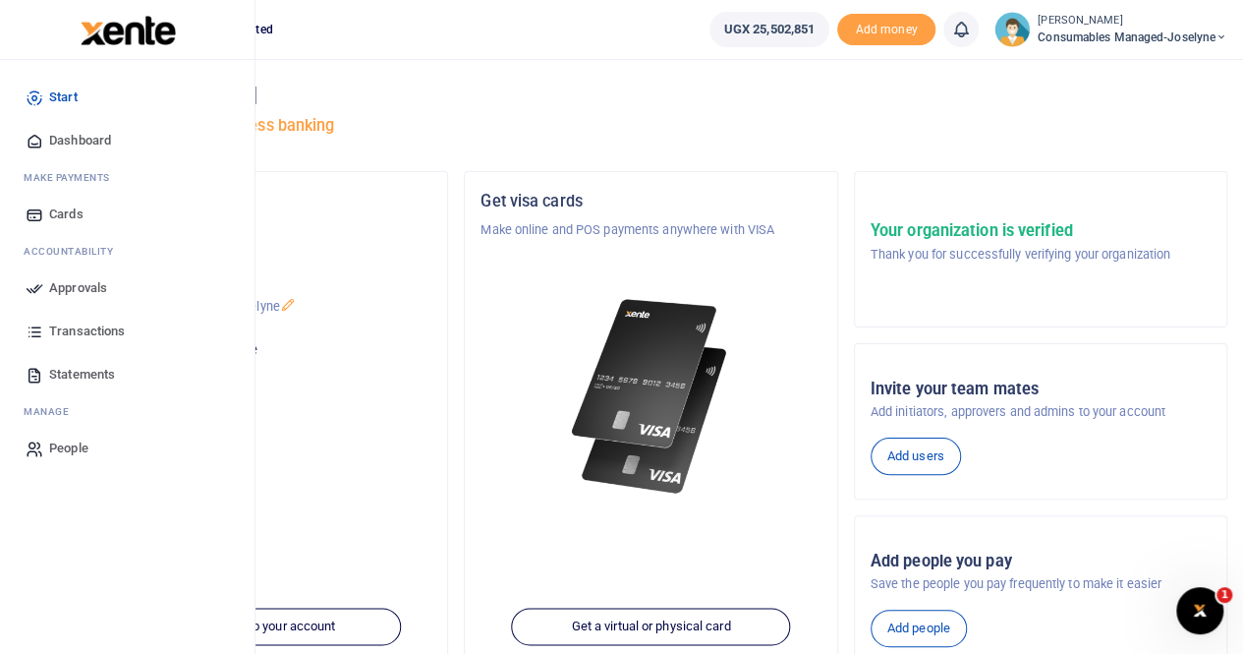
click at [85, 371] on span "Statements" at bounding box center [82, 375] width 66 height 20
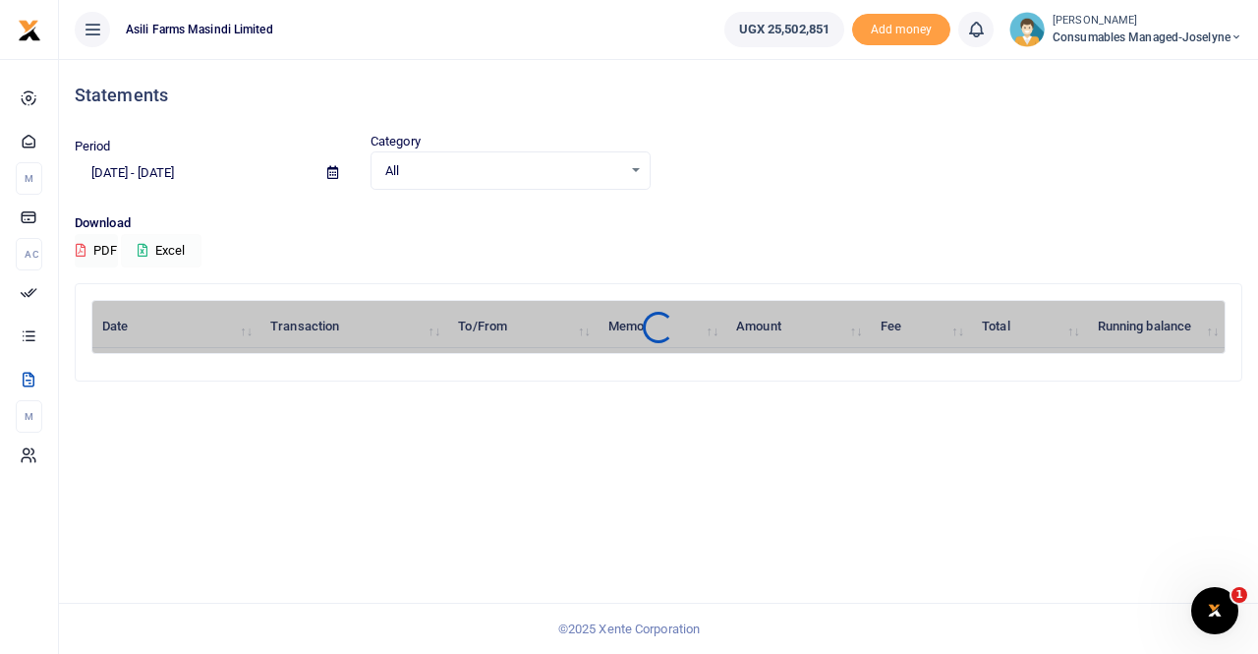
click at [176, 246] on button "Excel" at bounding box center [161, 250] width 81 height 33
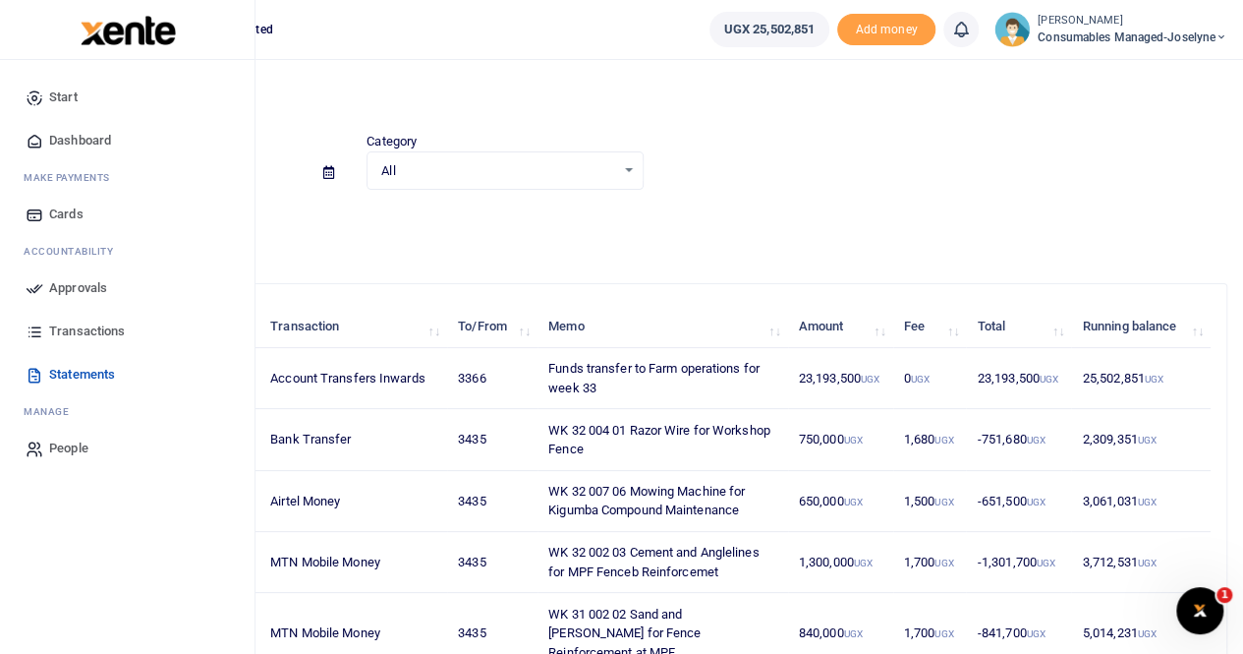
click at [96, 367] on span "Statements" at bounding box center [82, 375] width 66 height 20
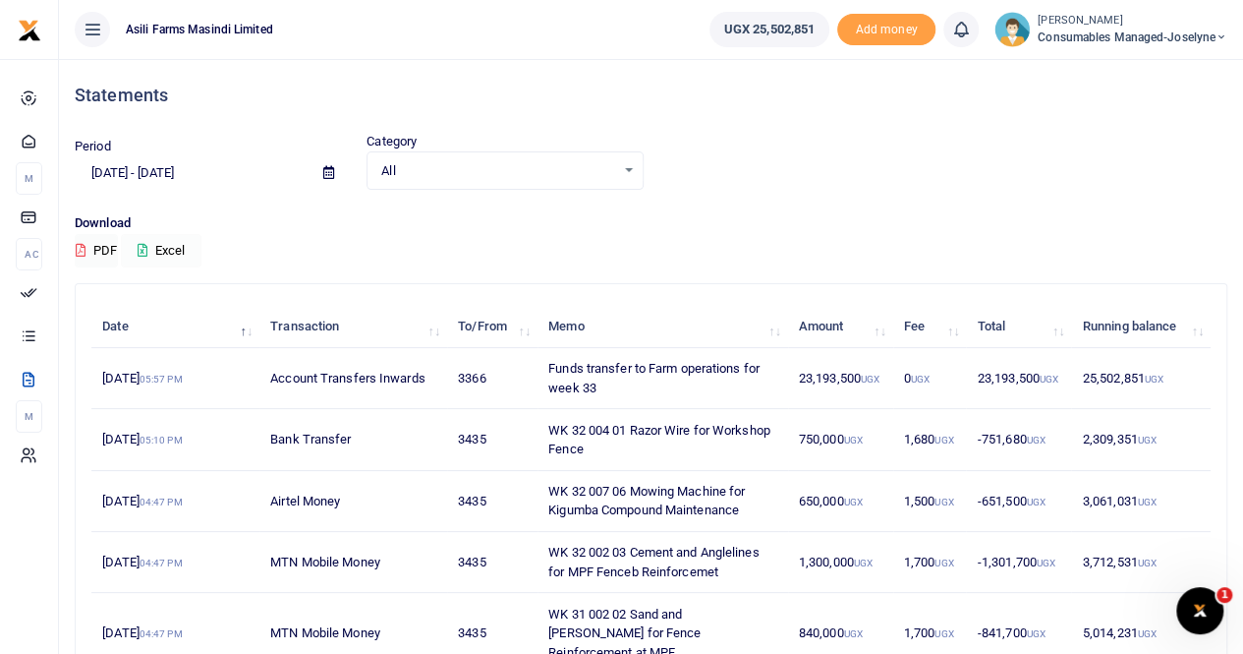
click at [183, 247] on button "Excel" at bounding box center [161, 250] width 81 height 33
